Goal: Use online tool/utility: Utilize a website feature to perform a specific function

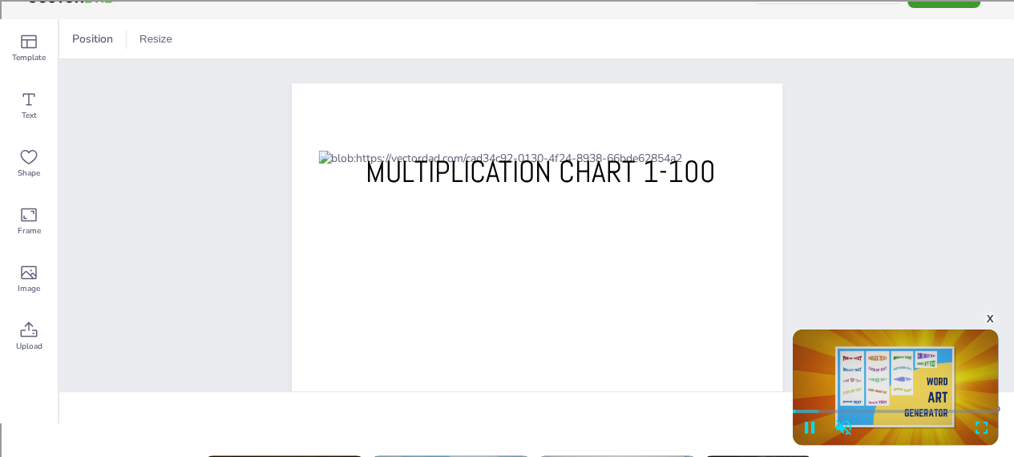
scroll to position [26, 0]
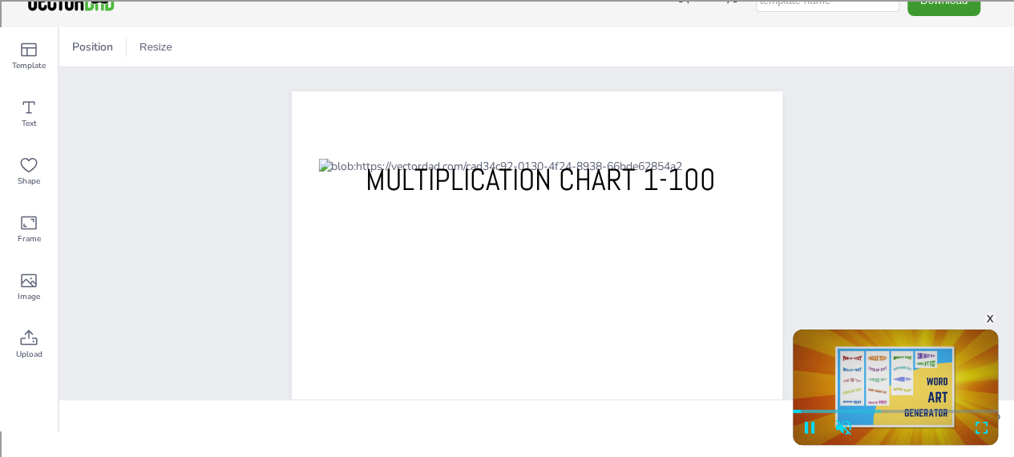
click at [989, 312] on div "x" at bounding box center [990, 318] width 13 height 13
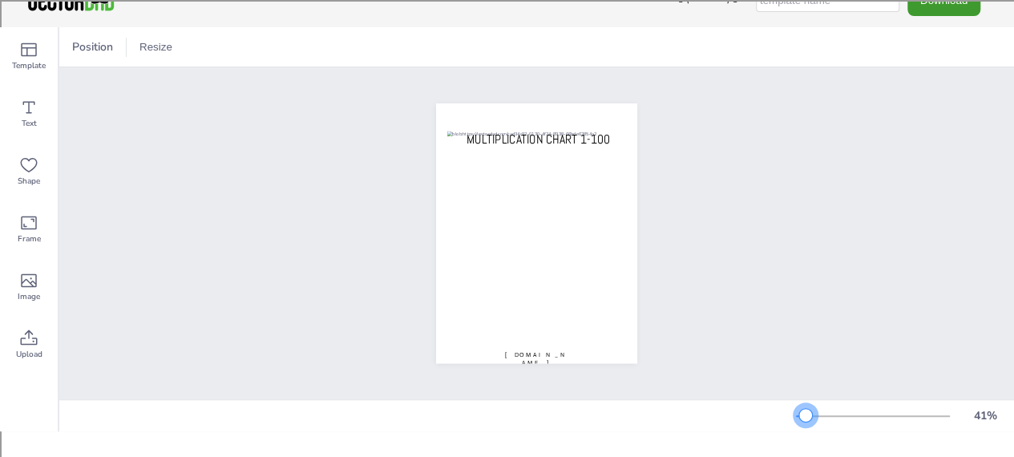
drag, startPoint x: 830, startPoint y: 427, endPoint x: 818, endPoint y: 432, distance: 13.3
click at [812, 422] on div at bounding box center [805, 415] width 13 height 13
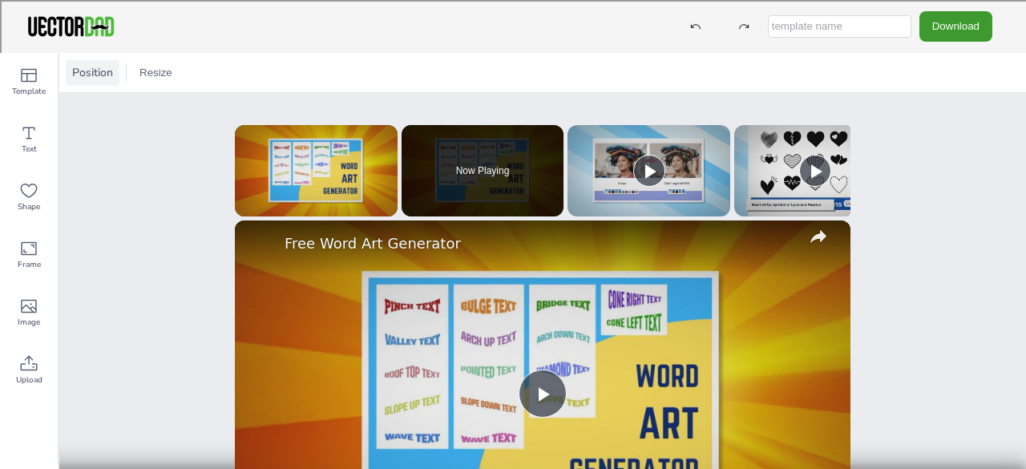
click at [85, 71] on span "Position" at bounding box center [92, 72] width 47 height 15
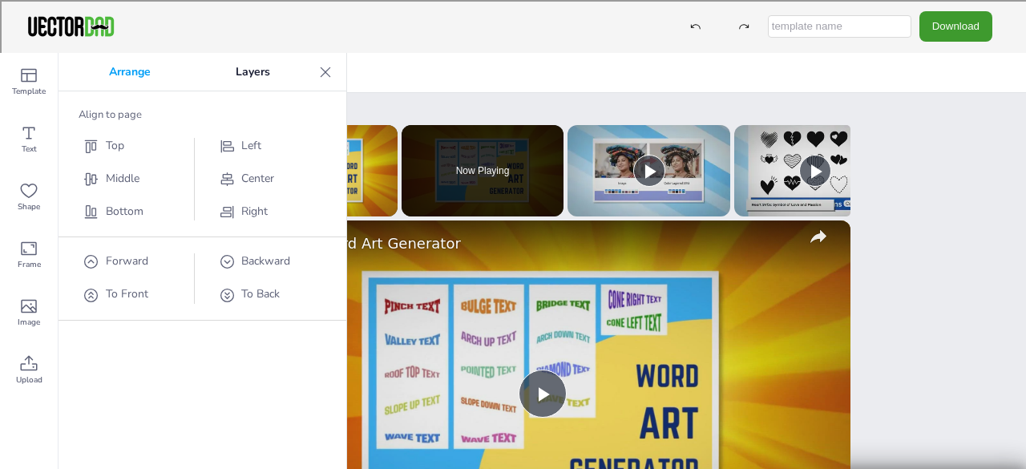
click at [334, 73] on div at bounding box center [326, 72] width 26 height 26
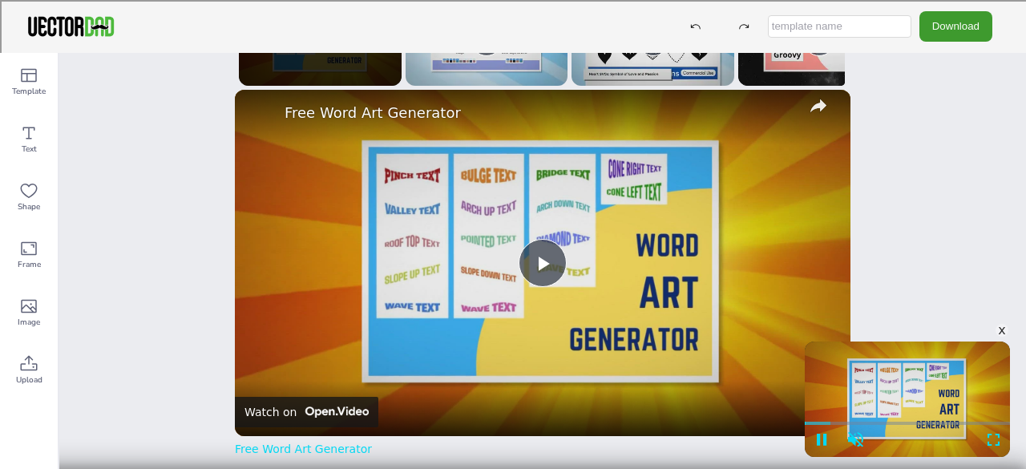
scroll to position [83, 0]
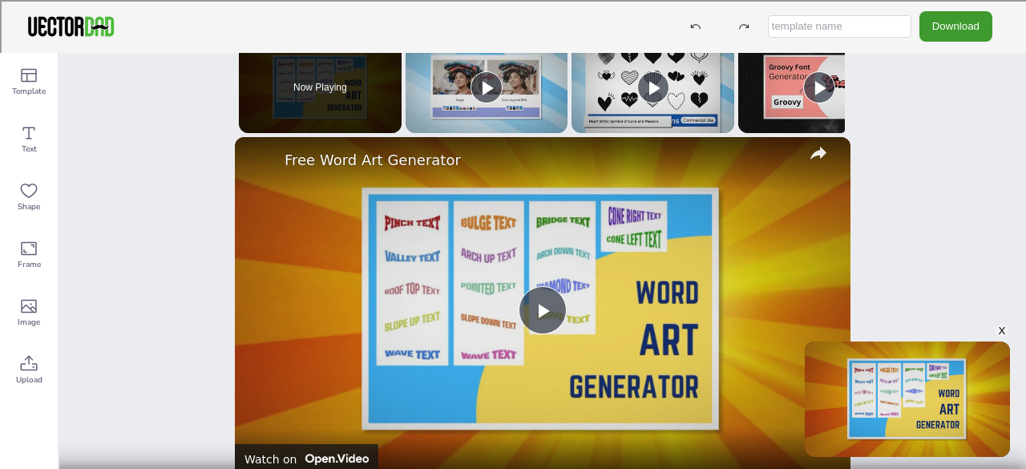
click at [1003, 331] on div "x" at bounding box center [1002, 330] width 13 height 13
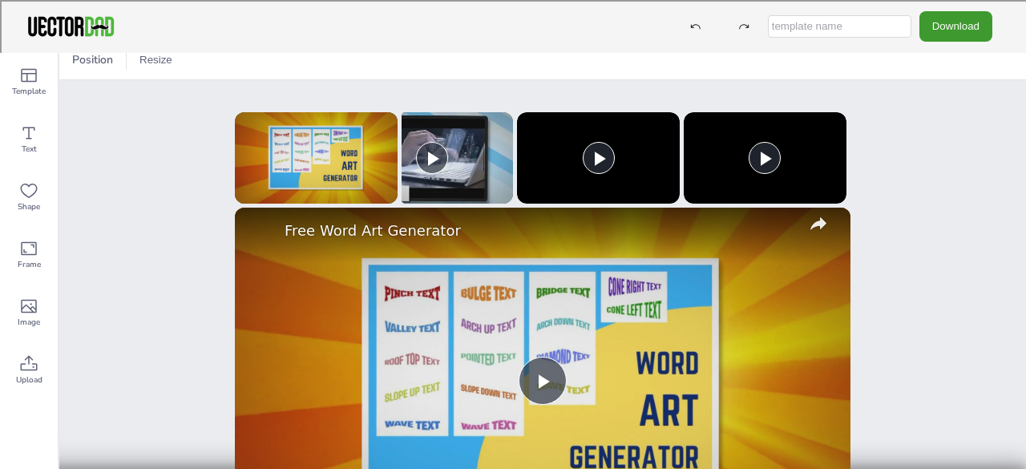
scroll to position [0, 1116]
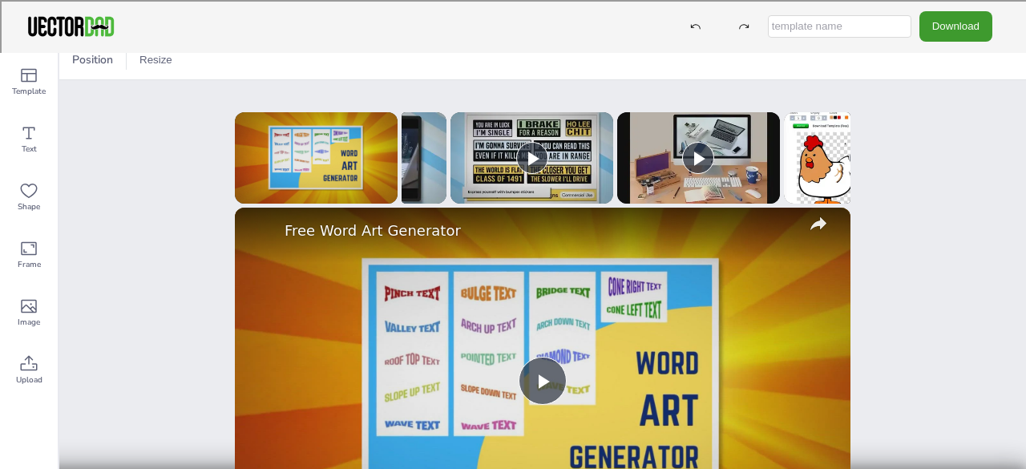
click at [970, 227] on div "Position Resize vectordad.com Multiplication Chart 1-100 x Please enable JavaSc…" at bounding box center [542, 261] width 967 height 416
click at [149, 57] on button "Resize" at bounding box center [156, 60] width 46 height 26
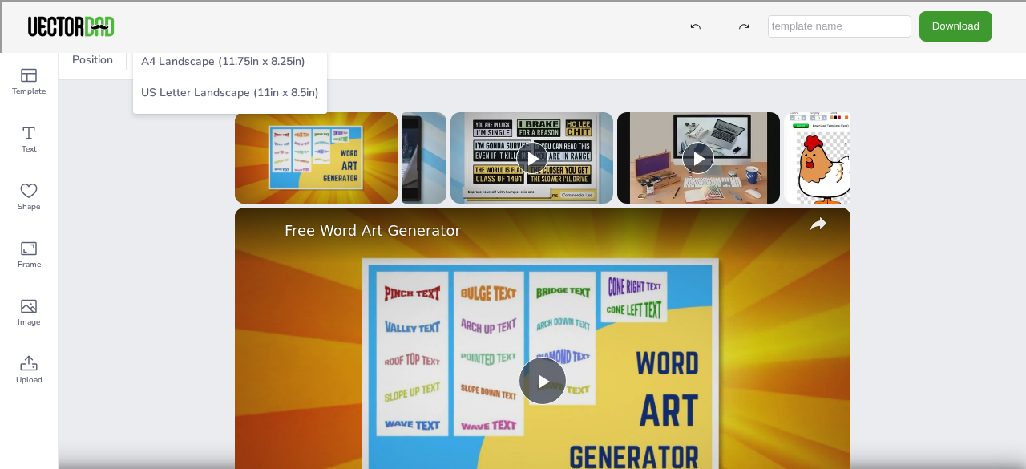
scroll to position [0, 0]
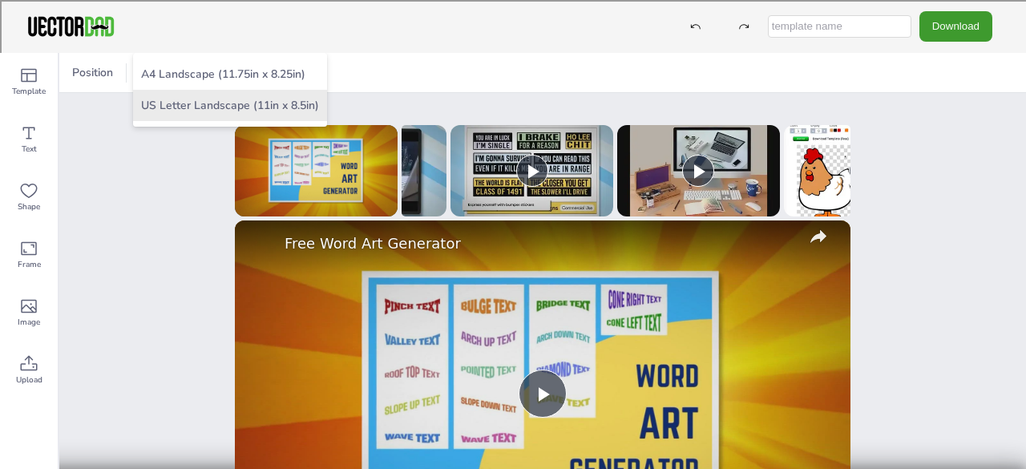
click at [163, 111] on li "US Letter Landscape (11in x 8.5in)" at bounding box center [230, 105] width 194 height 31
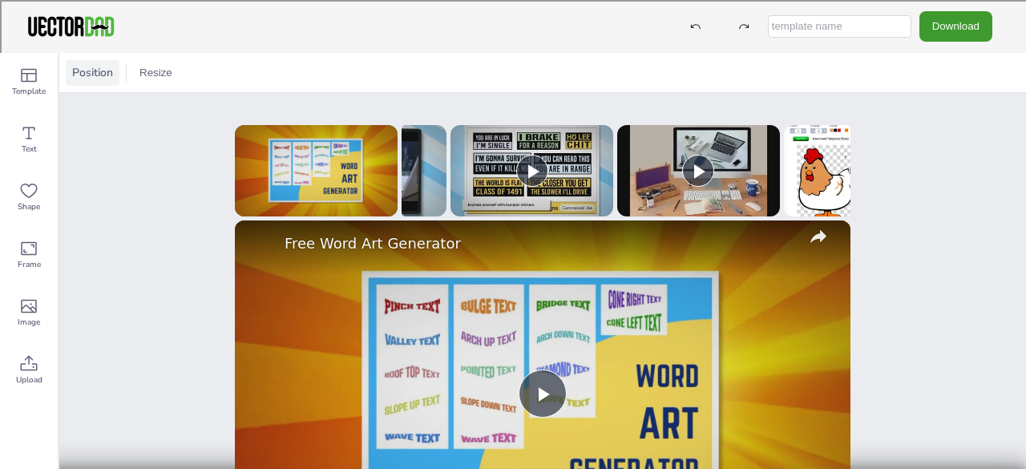
click at [112, 80] on div "Position" at bounding box center [93, 73] width 54 height 26
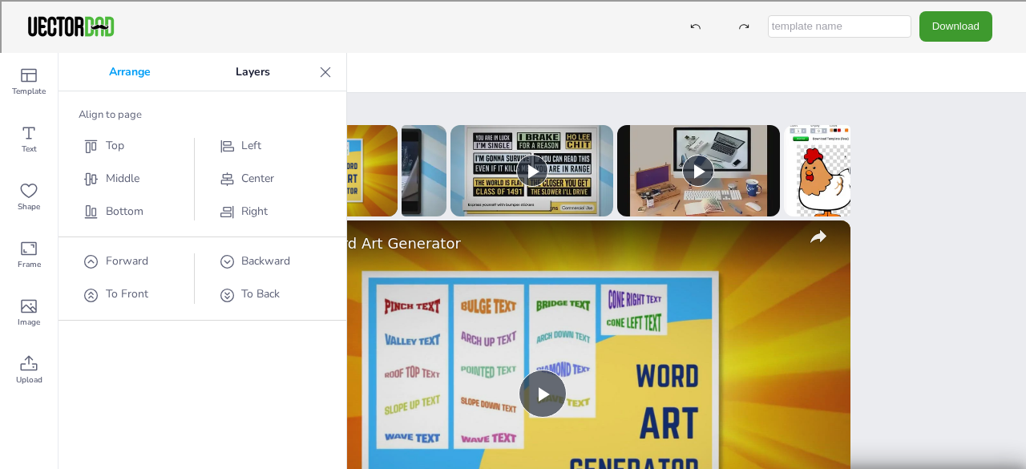
click at [130, 67] on p "Arrange" at bounding box center [130, 72] width 127 height 38
click at [308, 63] on p "Layers" at bounding box center [252, 72] width 119 height 38
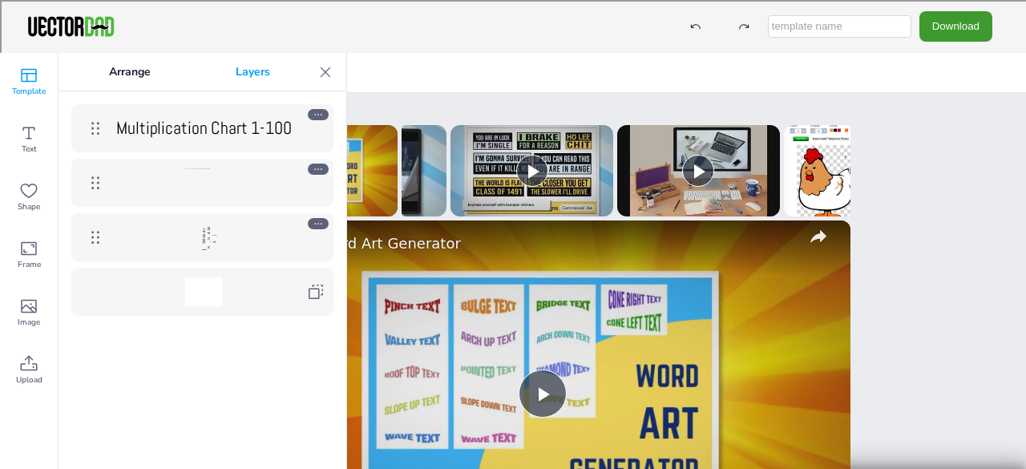
click at [42, 86] on span "Template" at bounding box center [29, 91] width 34 height 13
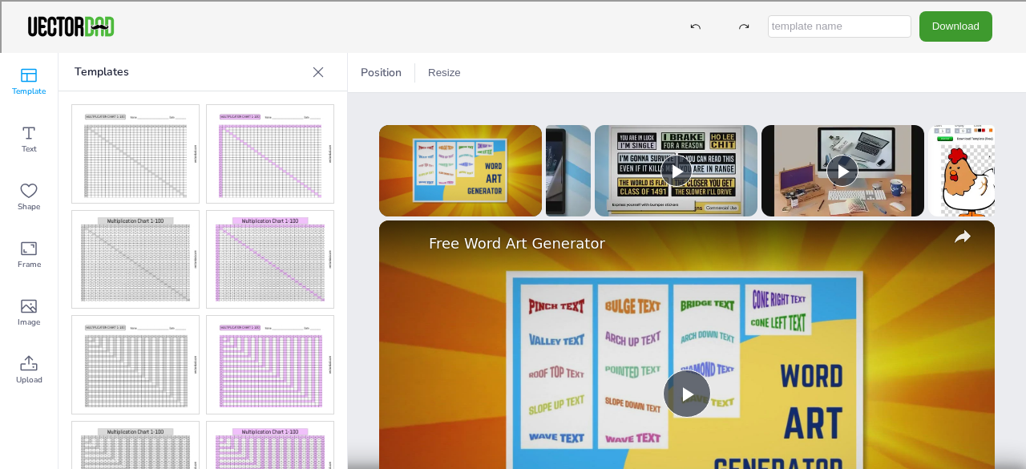
click at [30, 76] on icon at bounding box center [28, 75] width 19 height 19
click at [292, 240] on img at bounding box center [270, 260] width 127 height 98
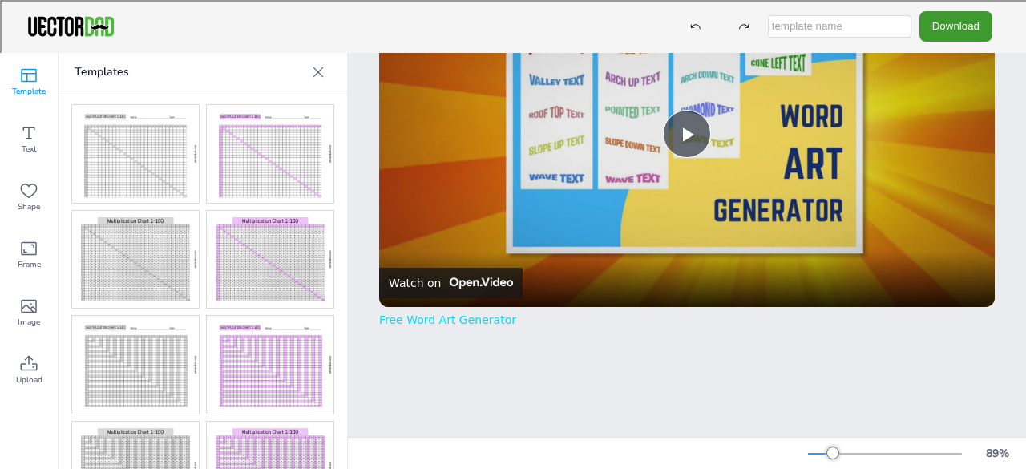
click at [261, 256] on img at bounding box center [270, 260] width 127 height 98
click at [808, 453] on div at bounding box center [820, 454] width 25 height 2
click at [258, 270] on img at bounding box center [270, 260] width 127 height 98
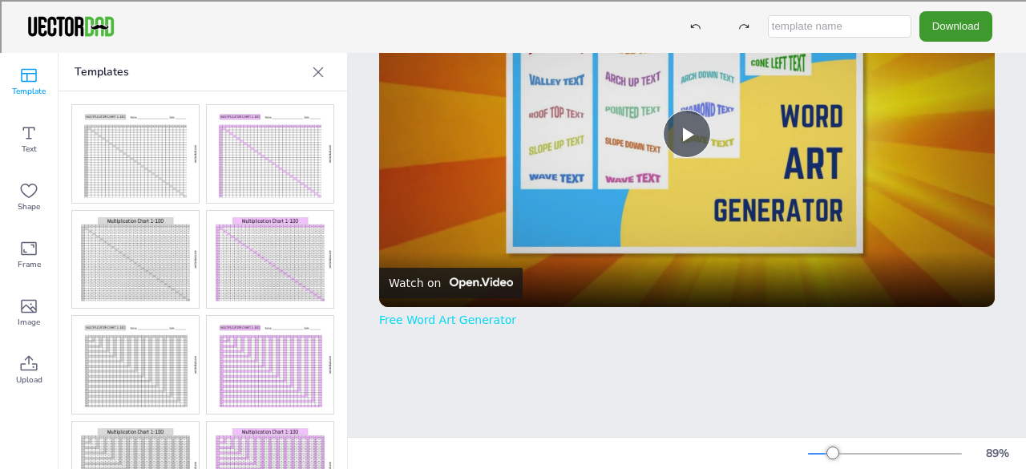
click at [258, 270] on img at bounding box center [270, 260] width 127 height 98
